Goal: Information Seeking & Learning: Compare options

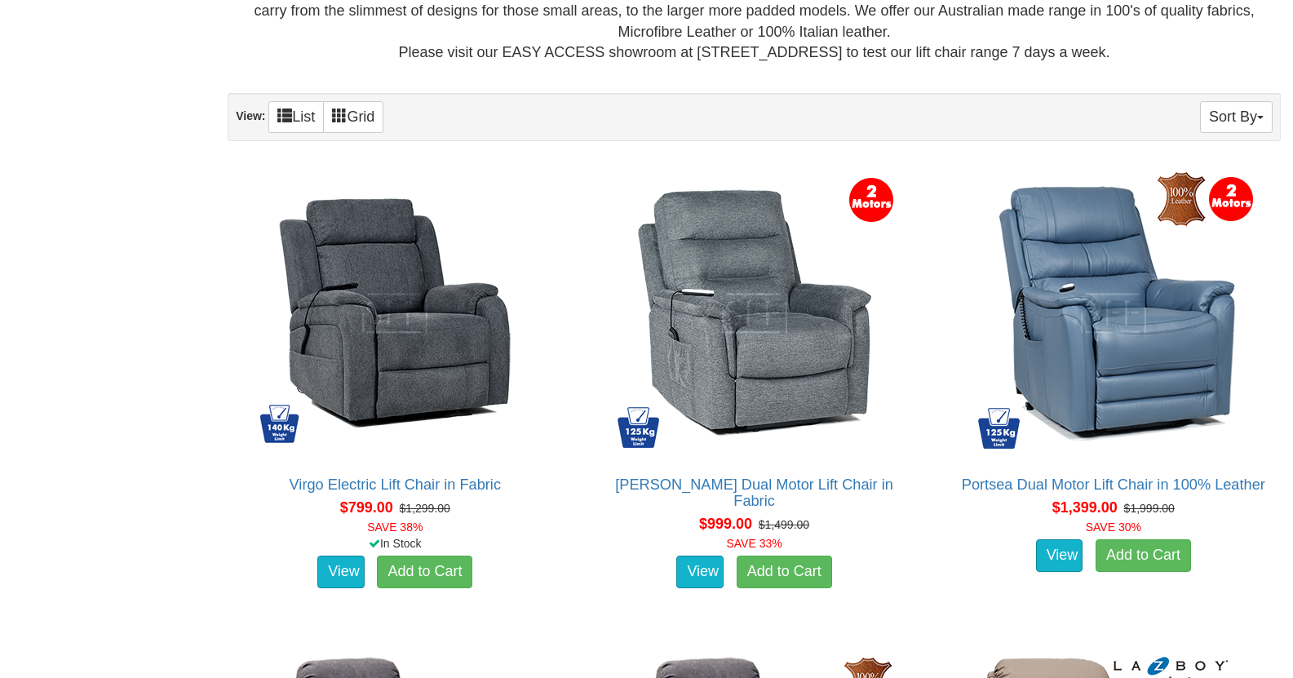
scroll to position [1001, 0]
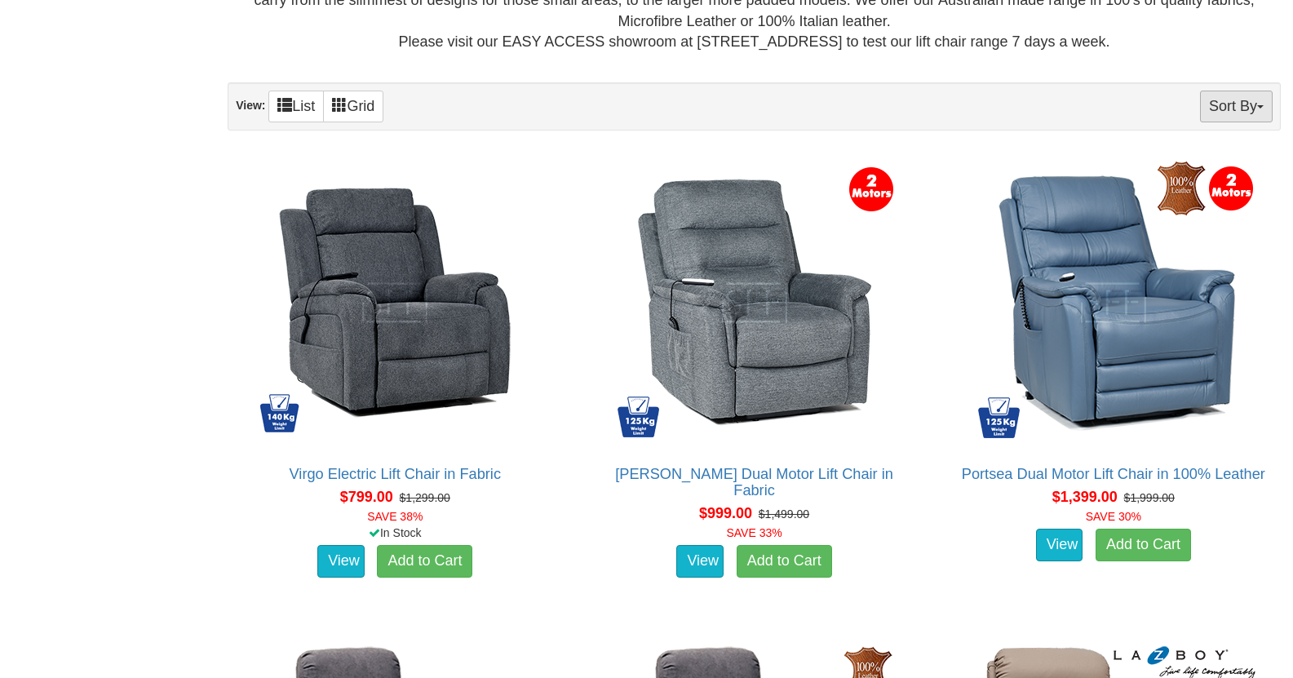
click at [1262, 105] on button "Sort By" at bounding box center [1236, 107] width 73 height 32
click at [1178, 158] on link "Price+" at bounding box center [1206, 160] width 129 height 21
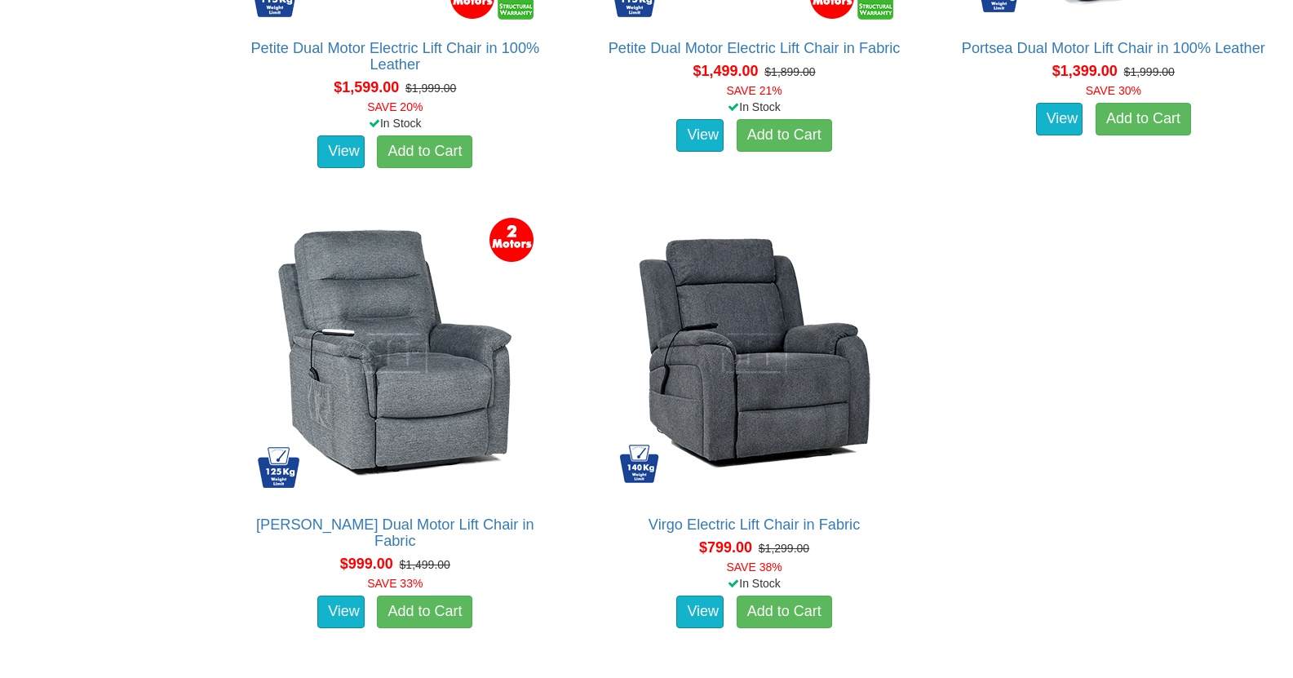
scroll to position [4316, 0]
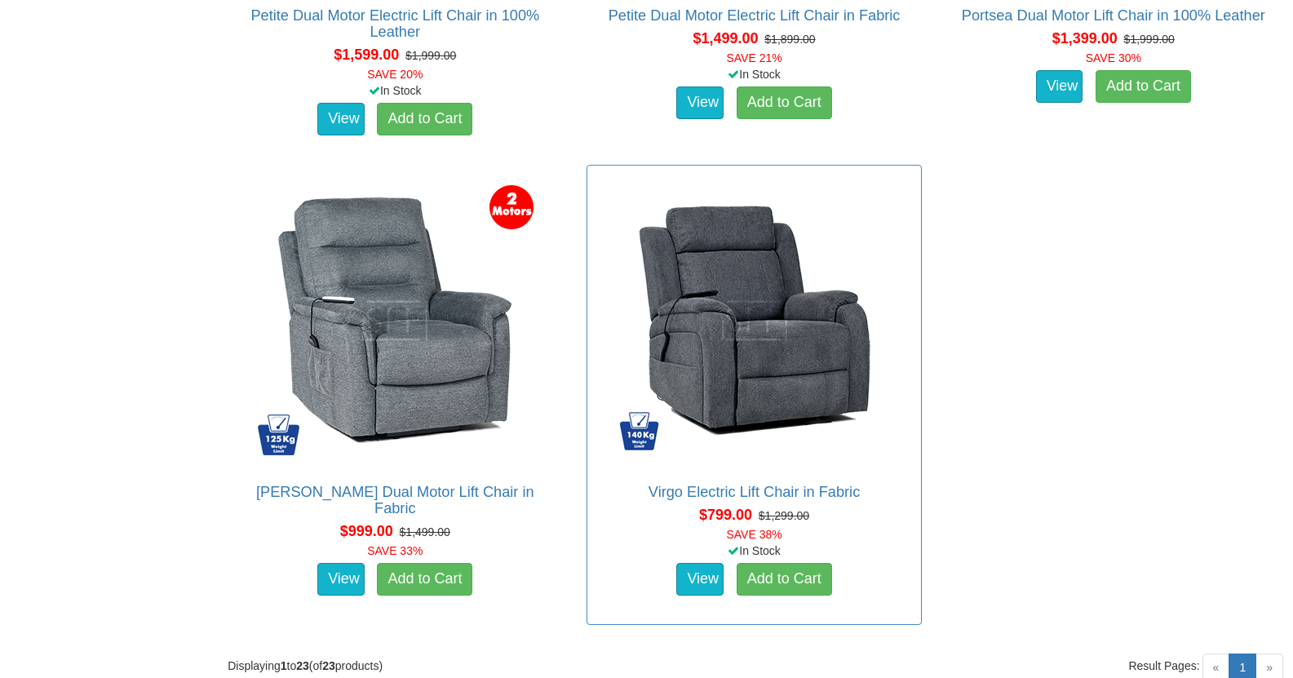
click at [720, 500] on div "Virgo Electric Lift Chair in Fabric About the Virgo Electric Lift Chair: We und…" at bounding box center [753, 542] width 316 height 116
click at [705, 496] on link "Virgo Electric Lift Chair in Fabric" at bounding box center [753, 492] width 211 height 16
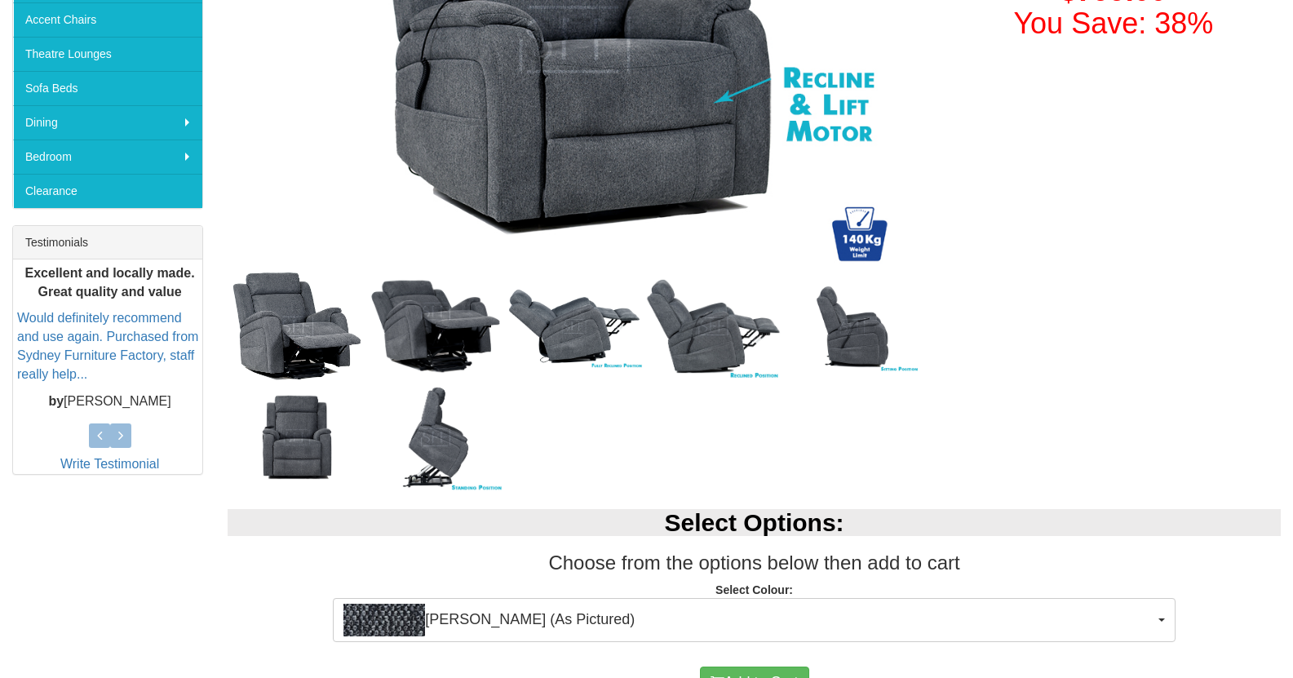
scroll to position [478, 0]
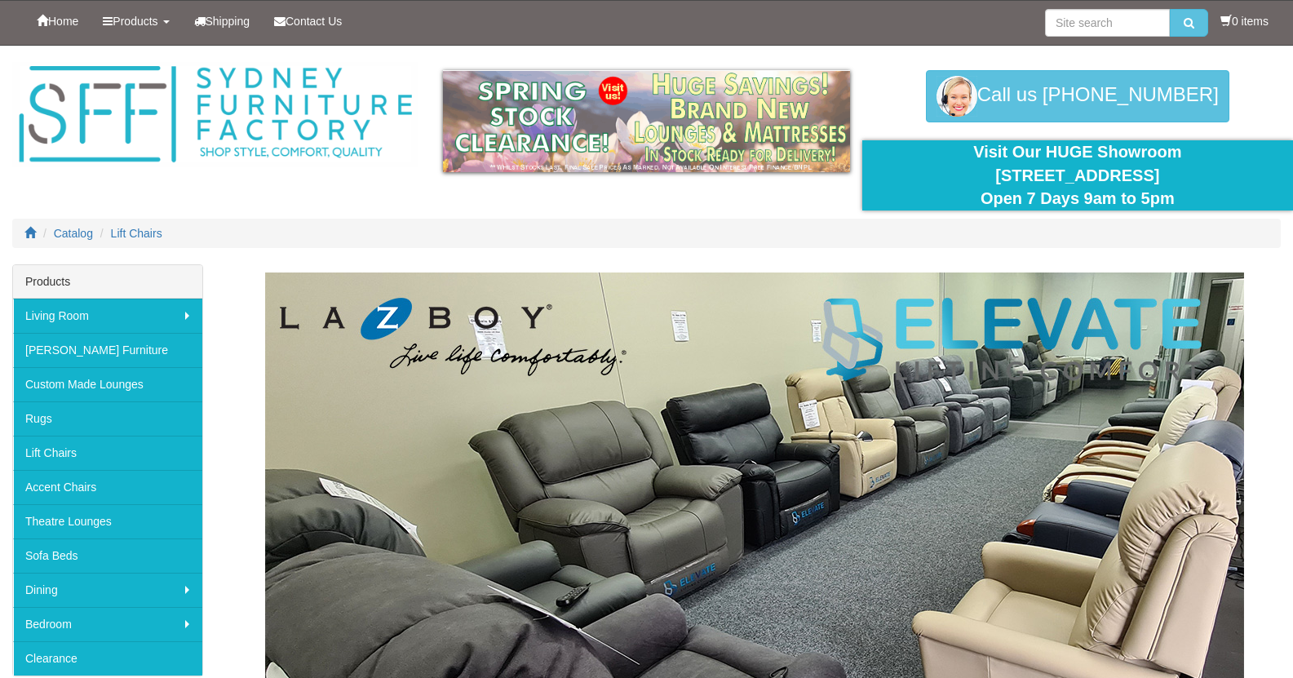
scroll to position [4316, 0]
